Goal: Transaction & Acquisition: Purchase product/service

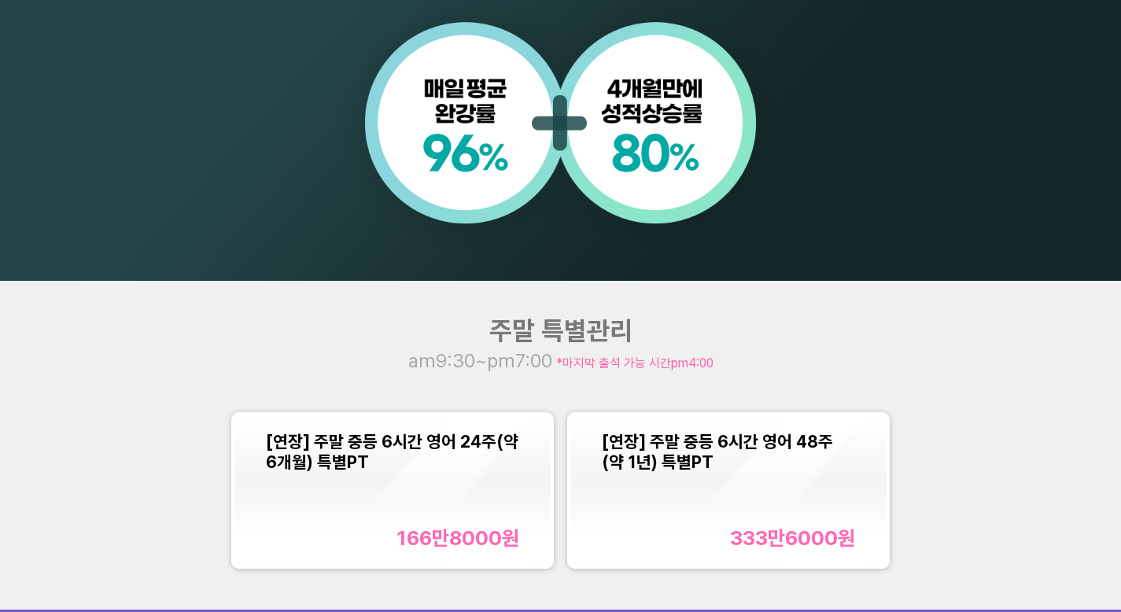
scroll to position [1217, 0]
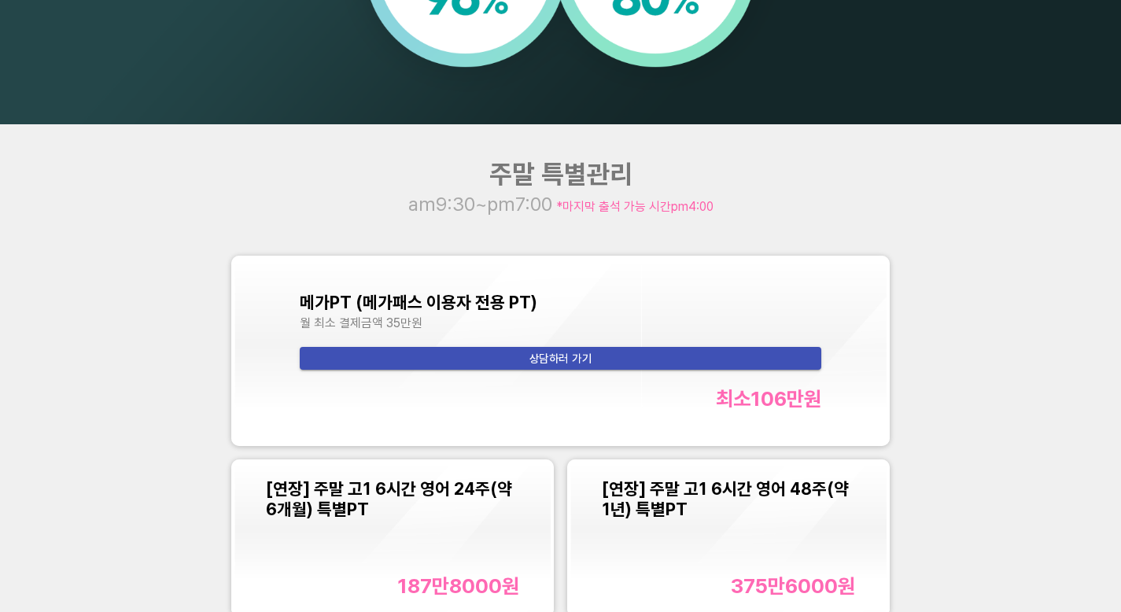
scroll to position [1643, 0]
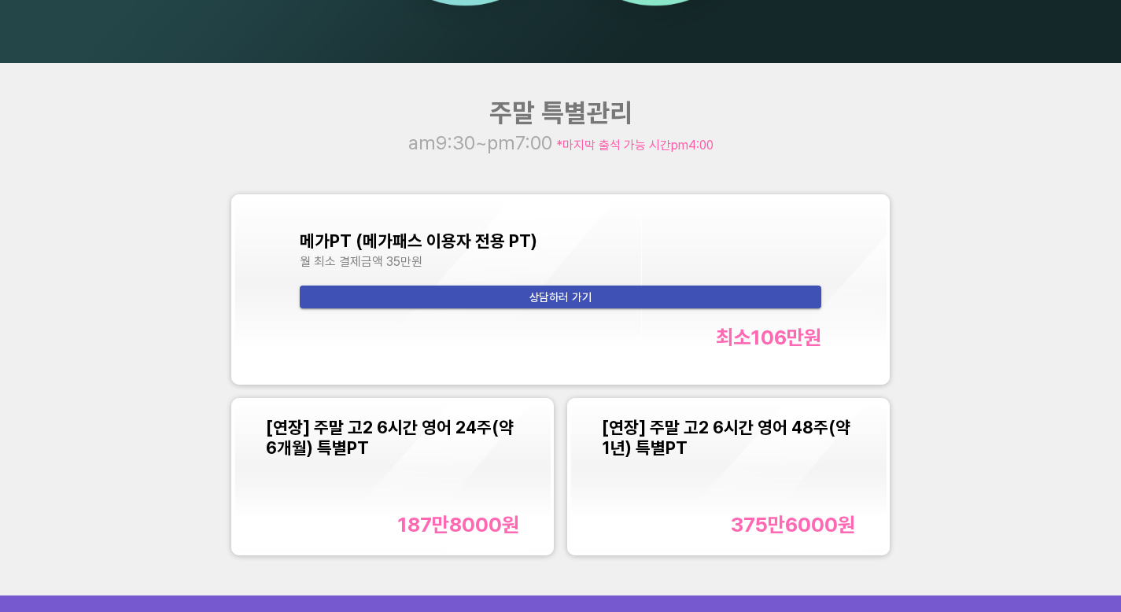
scroll to position [1449, 0]
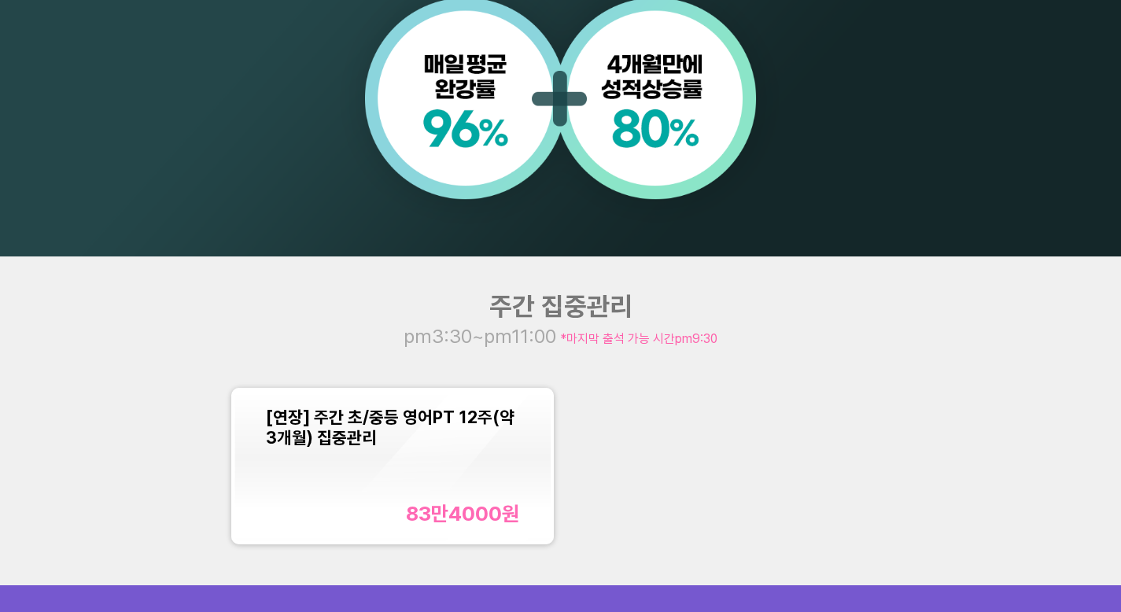
scroll to position [1241, 0]
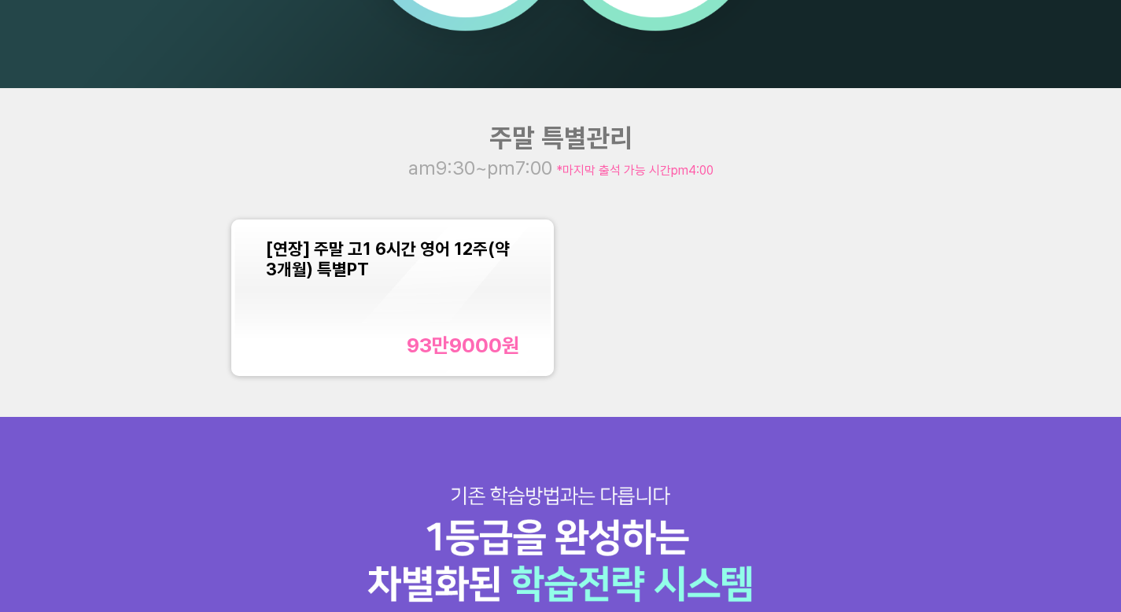
scroll to position [1411, 0]
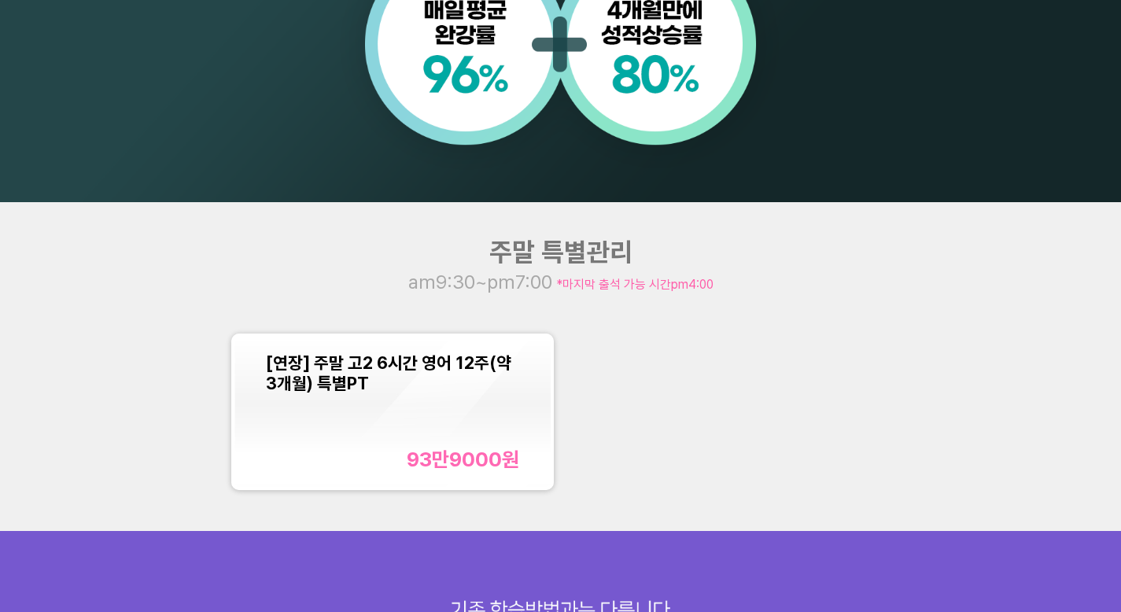
scroll to position [1463, 0]
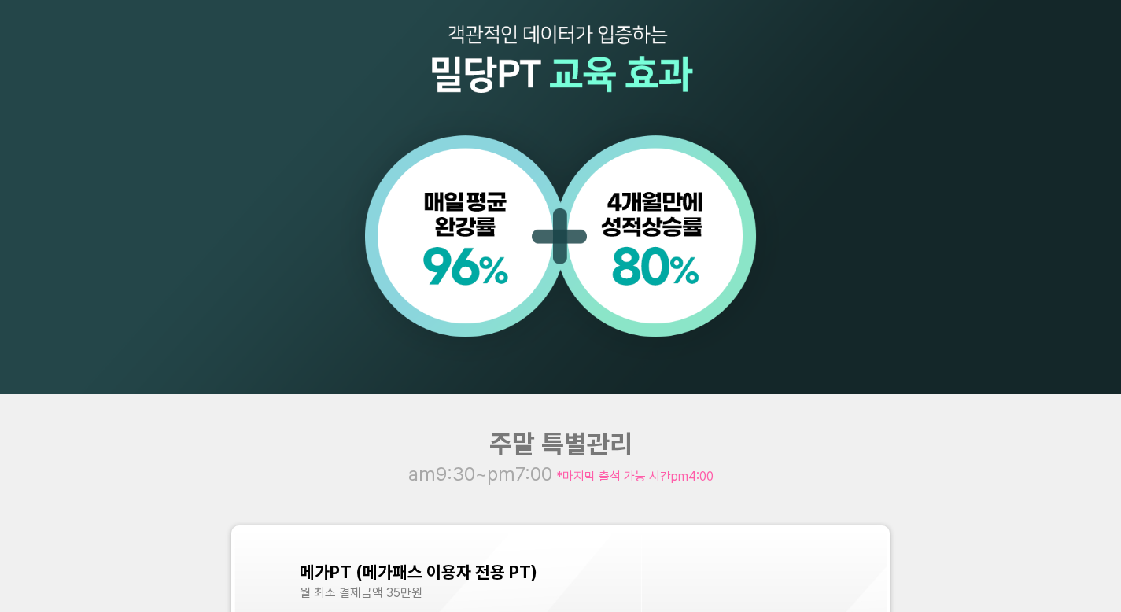
scroll to position [1420, 0]
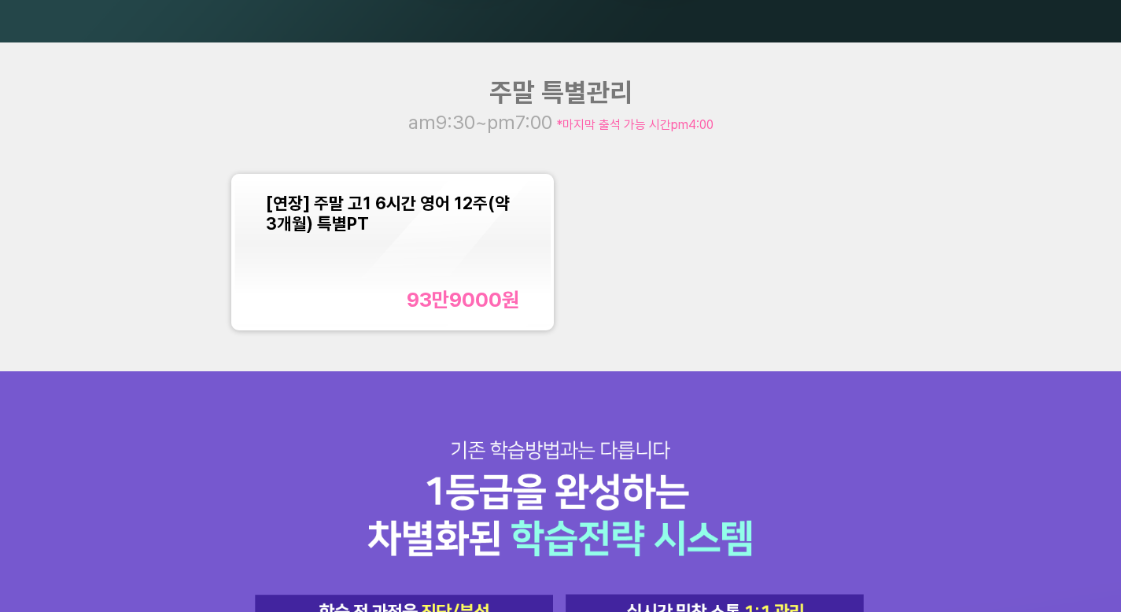
scroll to position [1577, 0]
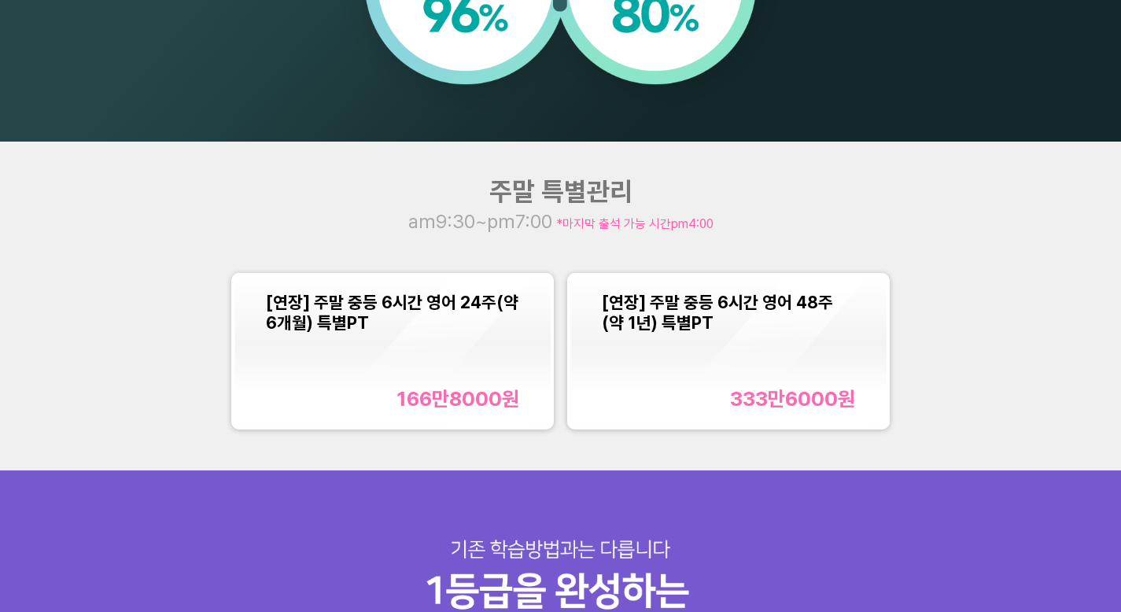
scroll to position [1402, 0]
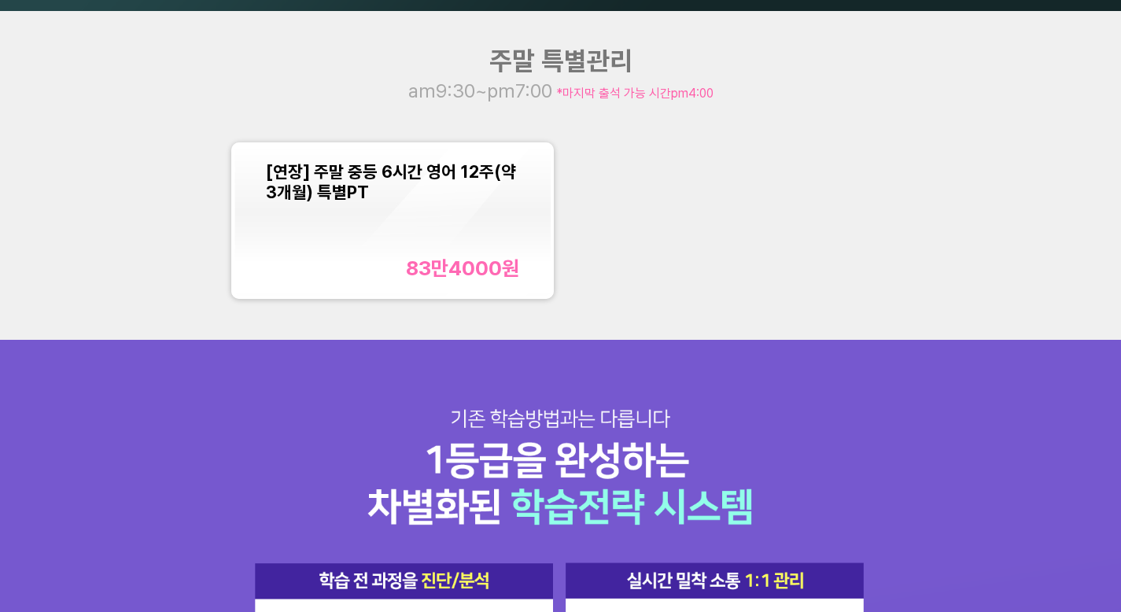
scroll to position [1484, 0]
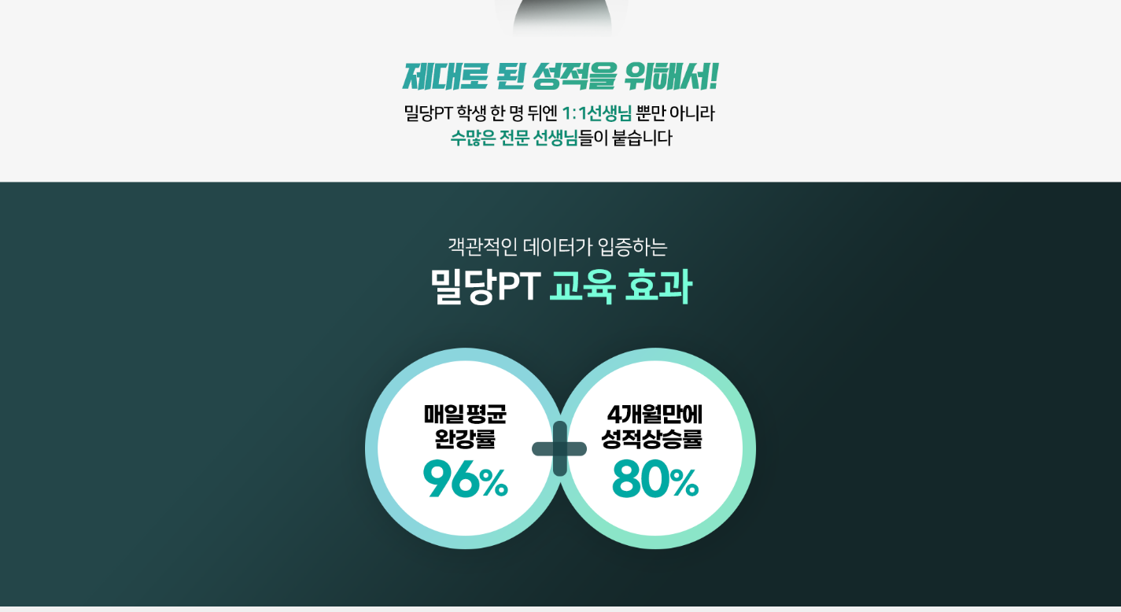
scroll to position [1444, 0]
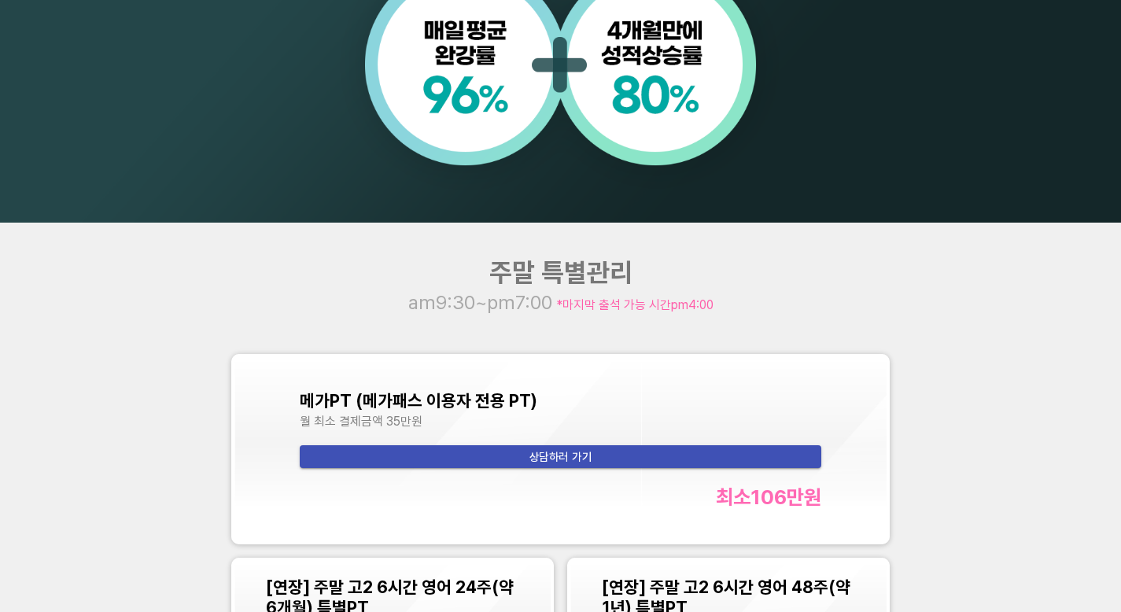
scroll to position [1405, 0]
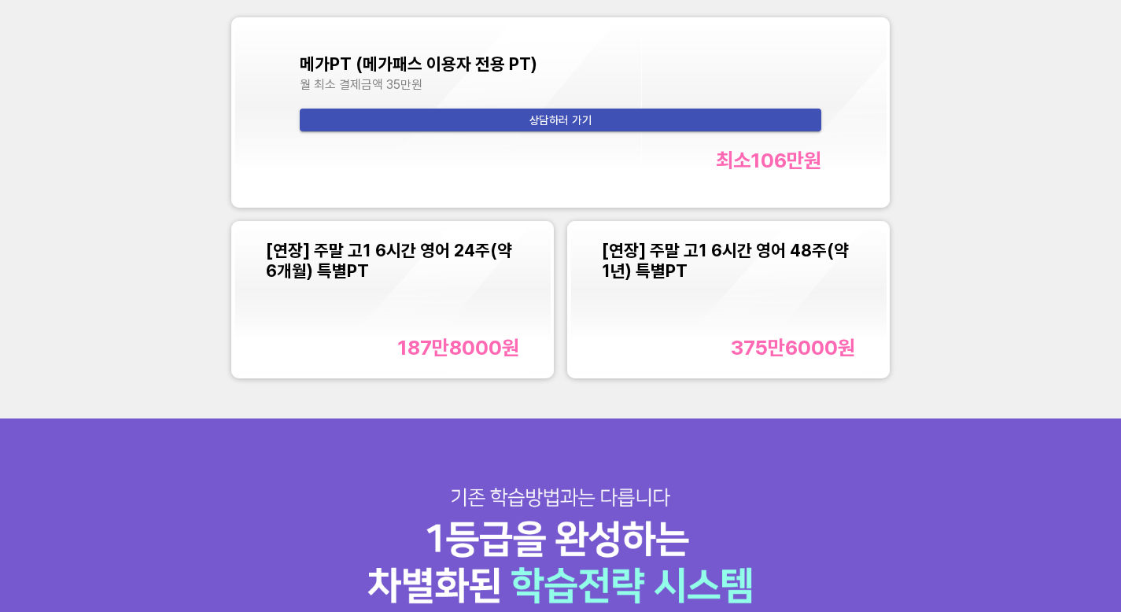
scroll to position [1606, 0]
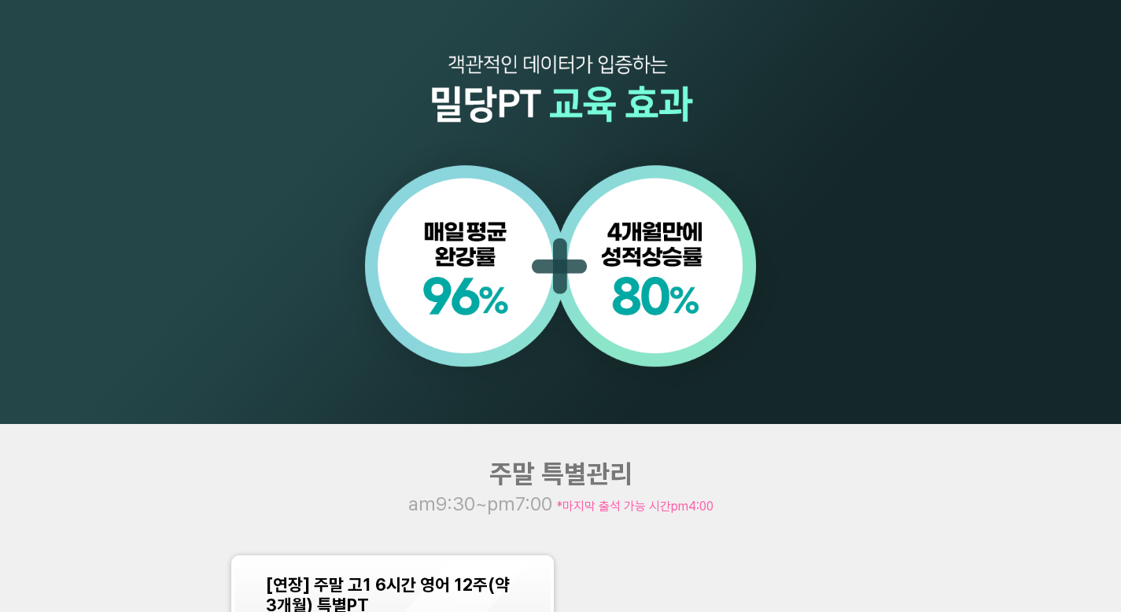
scroll to position [1053, 0]
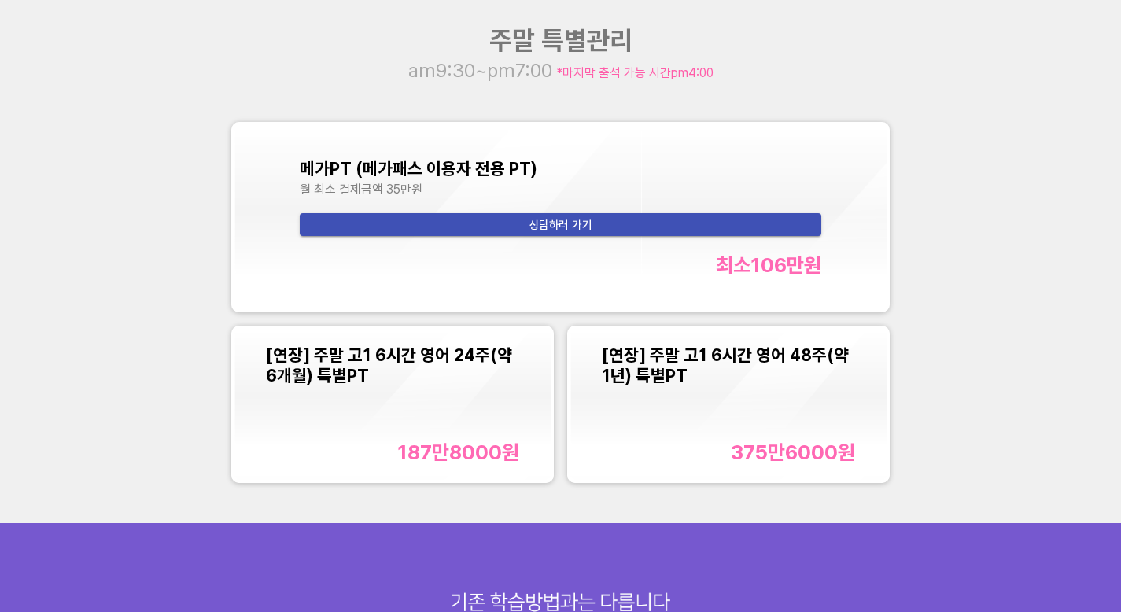
scroll to position [1717, 0]
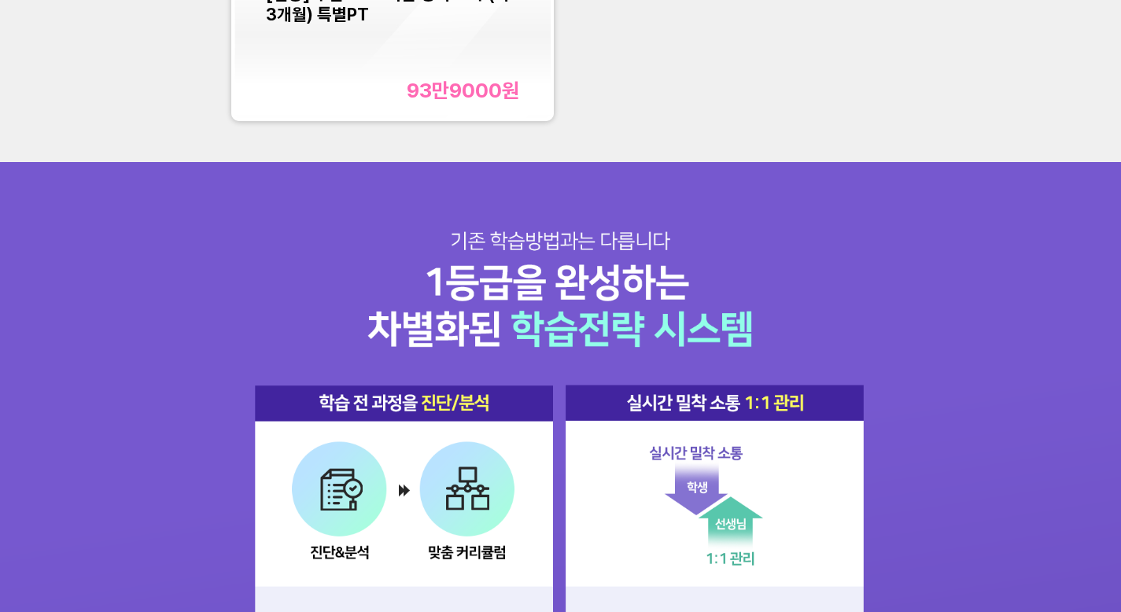
scroll to position [1707, 0]
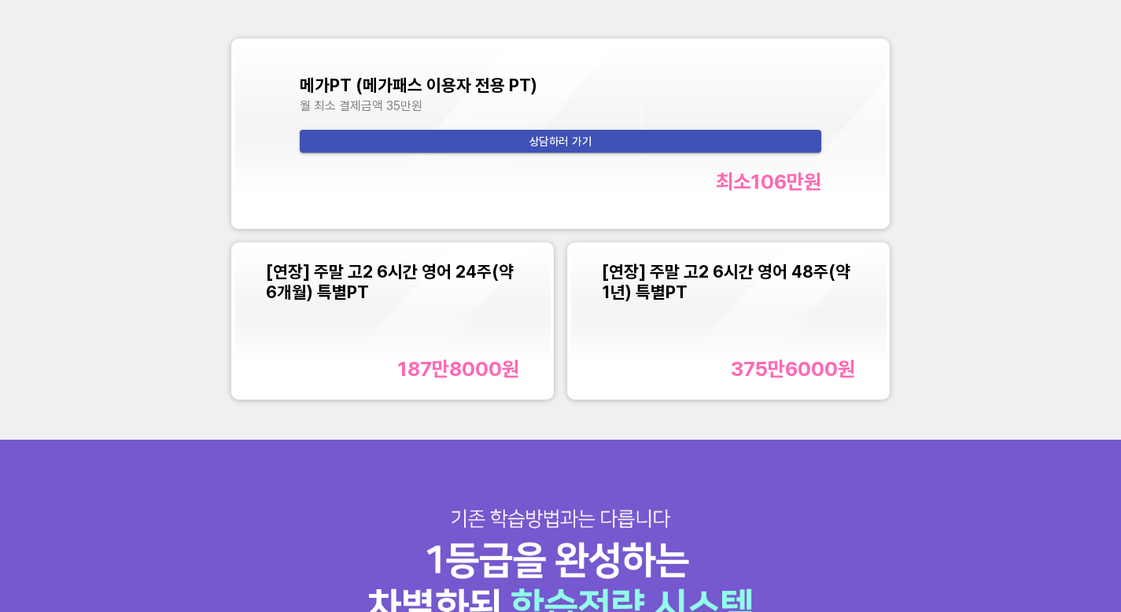
scroll to position [1596, 0]
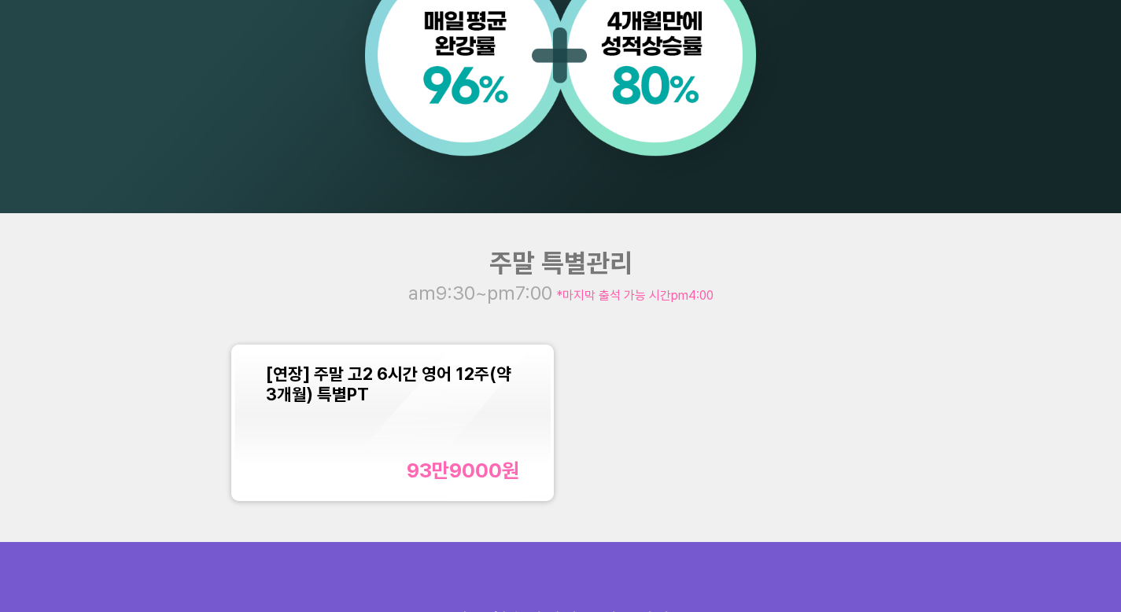
scroll to position [1329, 0]
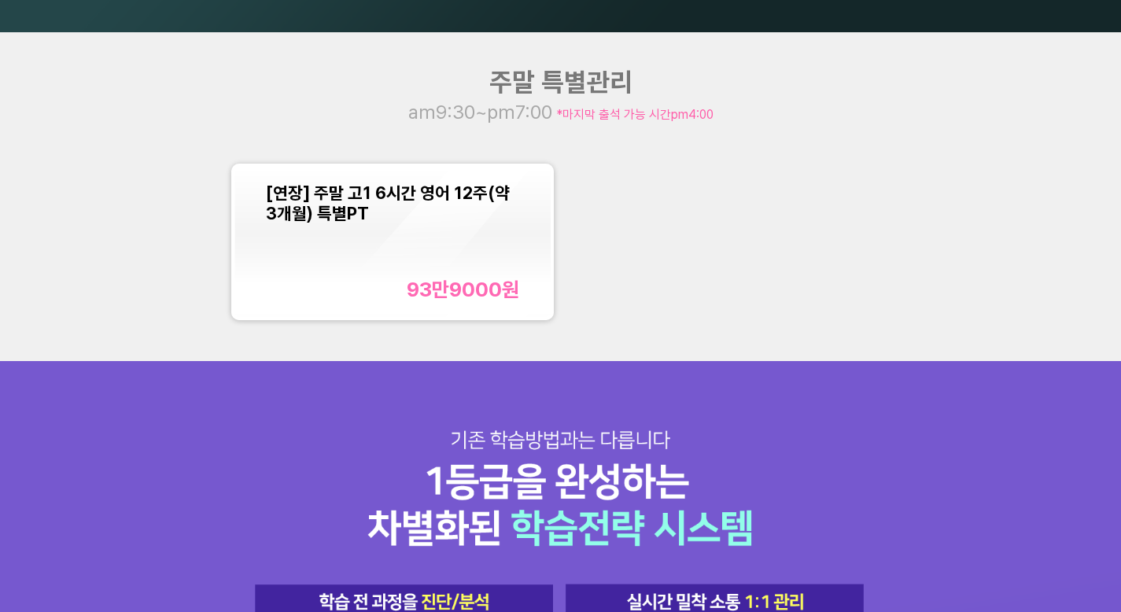
scroll to position [1544, 0]
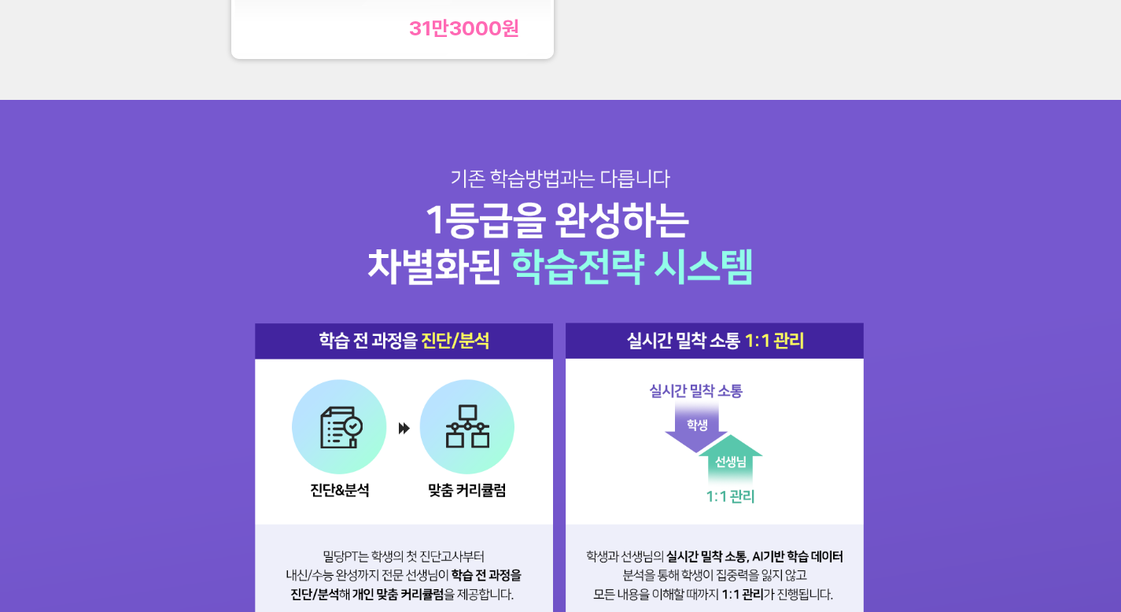
scroll to position [1441, 0]
